Goal: Task Accomplishment & Management: Use online tool/utility

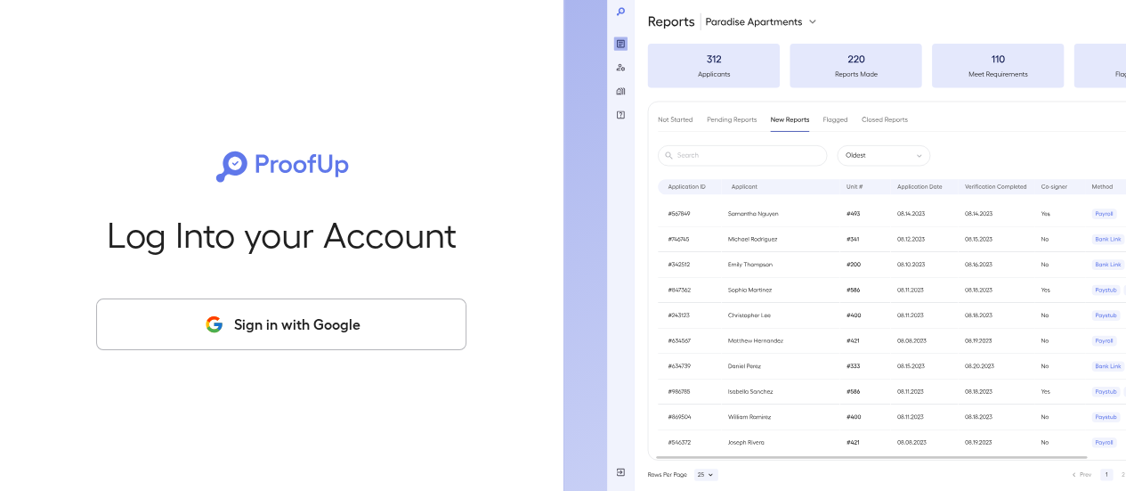
click at [362, 321] on button "Sign in with Google" at bounding box center [281, 324] width 370 height 52
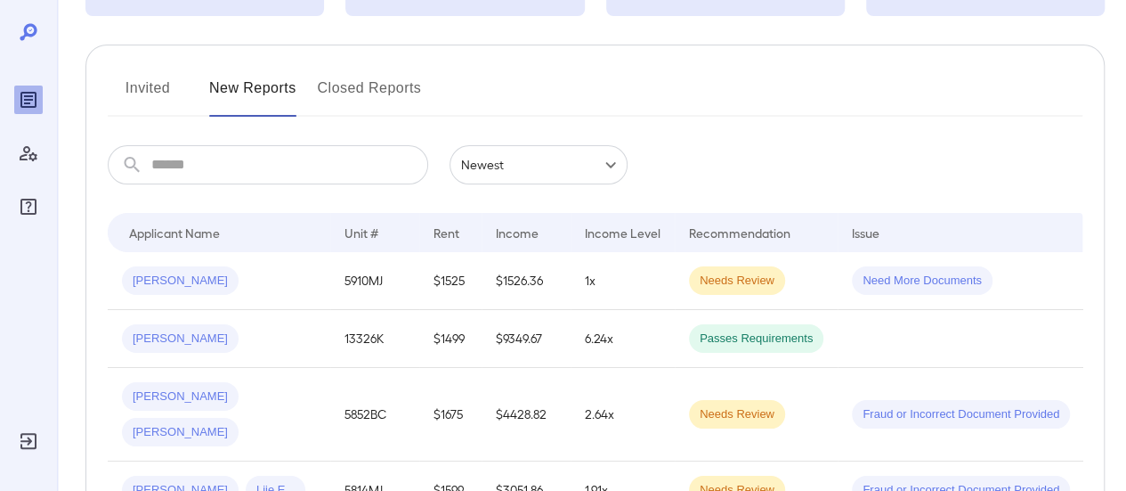
scroll to position [178, 0]
click at [760, 277] on span "Needs Review" at bounding box center [737, 279] width 96 height 17
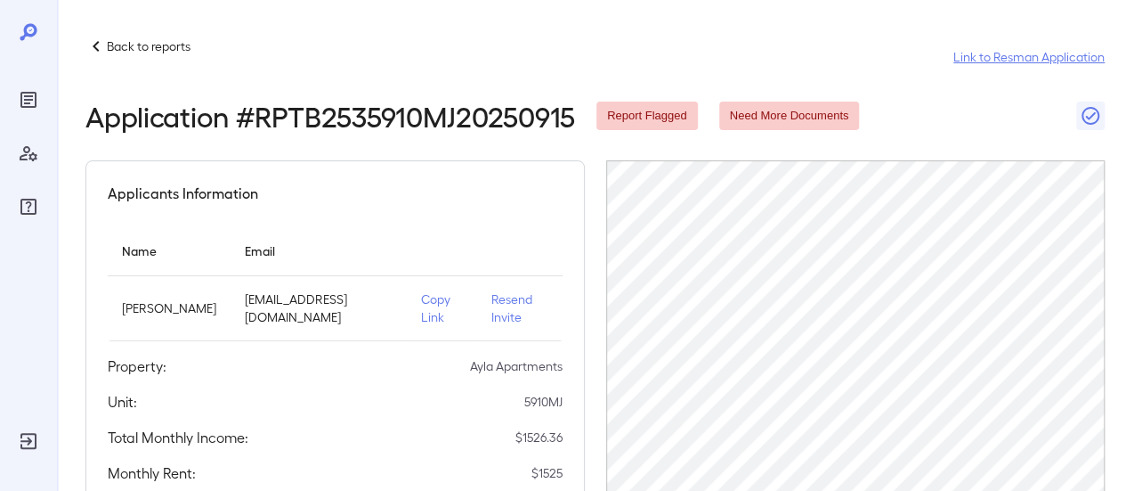
click at [1058, 60] on link "Link to Resman Application" at bounding box center [1029, 57] width 151 height 18
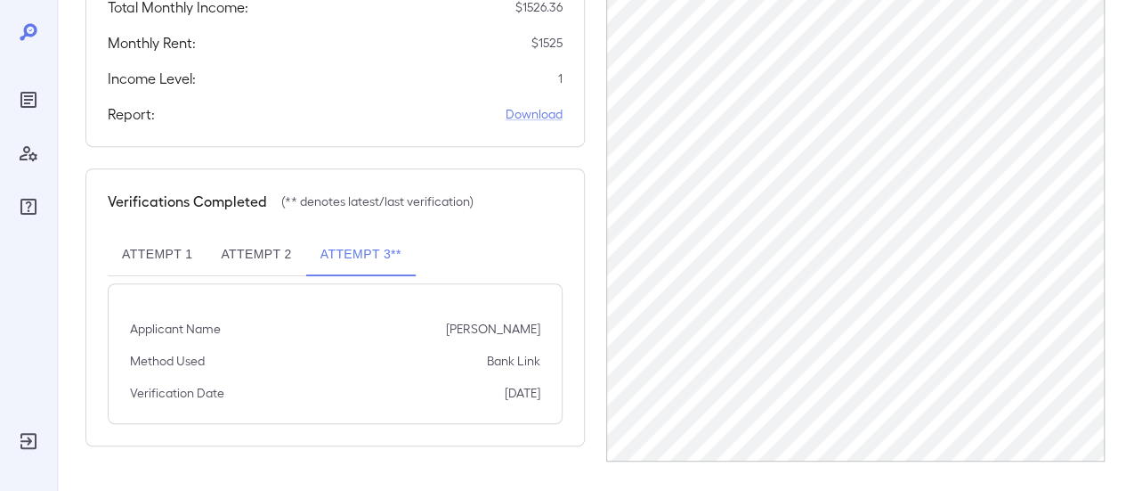
scroll to position [436, 0]
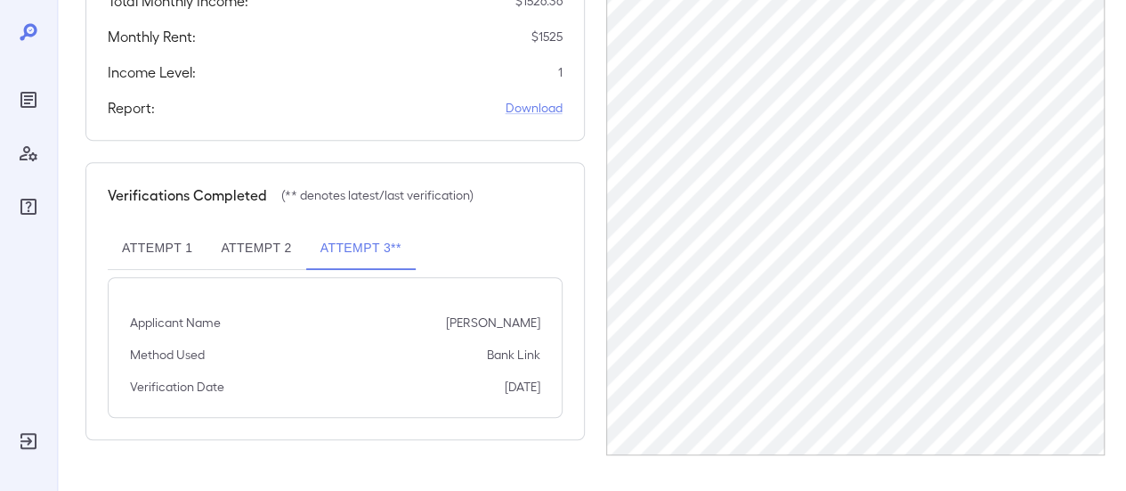
click at [243, 270] on button "Attempt 2" at bounding box center [256, 248] width 99 height 43
click at [172, 253] on button "Attempt 1" at bounding box center [157, 248] width 99 height 43
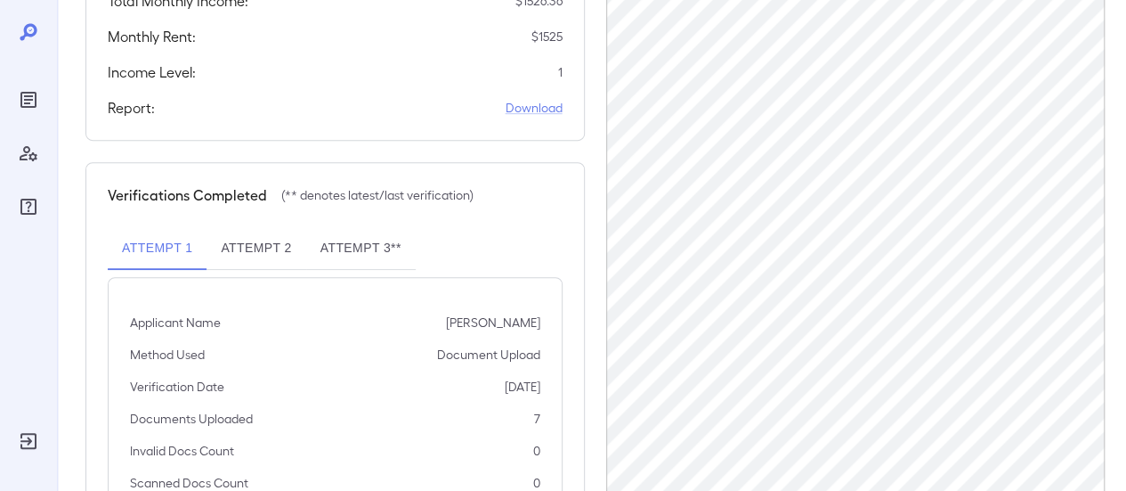
click at [337, 263] on button "Attempt 3**" at bounding box center [361, 248] width 110 height 43
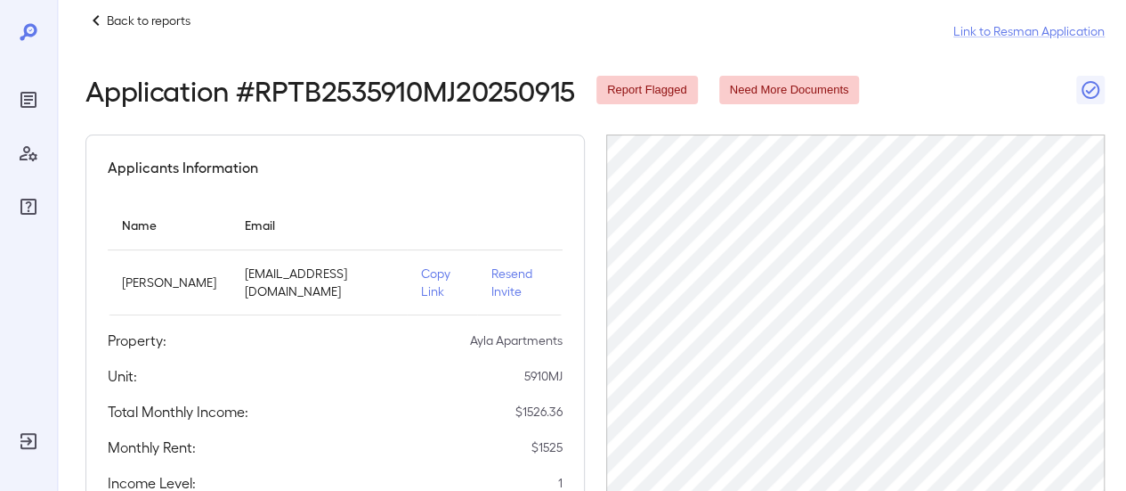
scroll to position [0, 0]
